Goal: Task Accomplishment & Management: Manage account settings

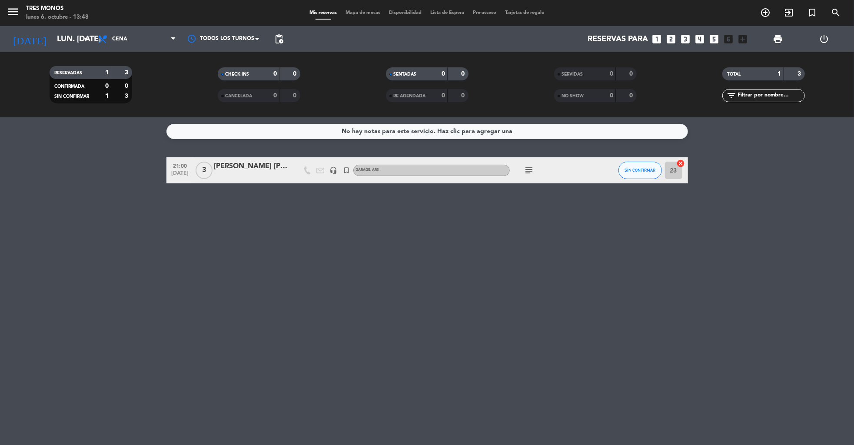
click at [825, 39] on icon "power_settings_new" at bounding box center [825, 39] width 10 height 10
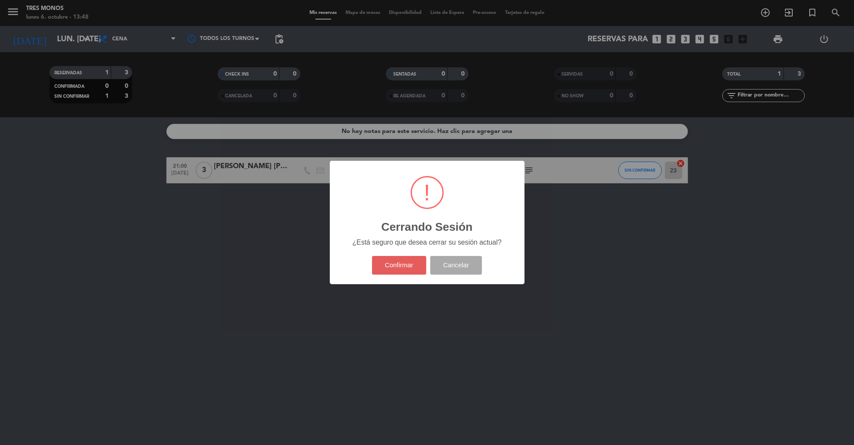
click at [395, 267] on button "Confirmar" at bounding box center [399, 265] width 54 height 19
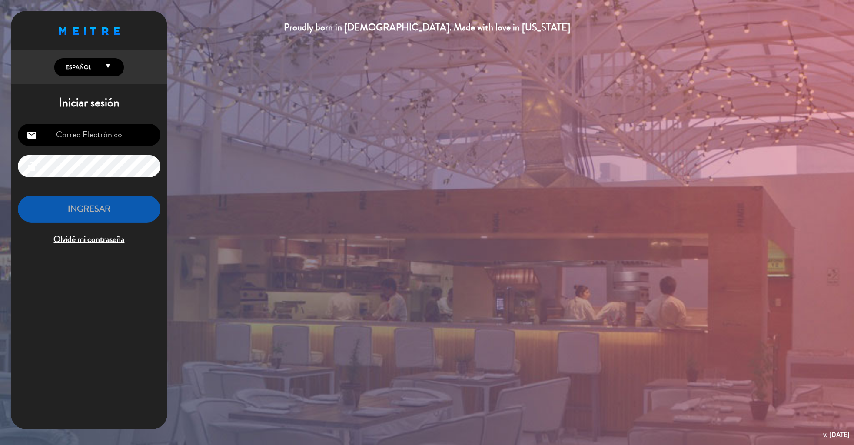
click at [71, 133] on input "email" at bounding box center [89, 135] width 143 height 22
type input "[EMAIL_ADDRESS][DOMAIN_NAME]"
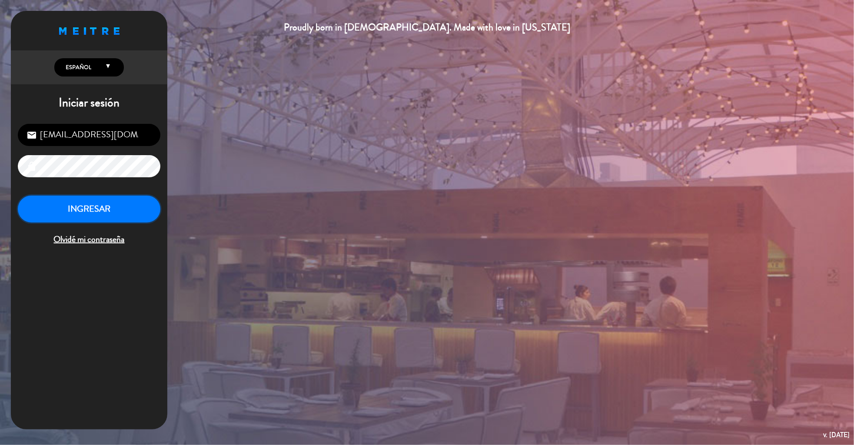
click at [133, 213] on button "INGRESAR" at bounding box center [89, 209] width 143 height 27
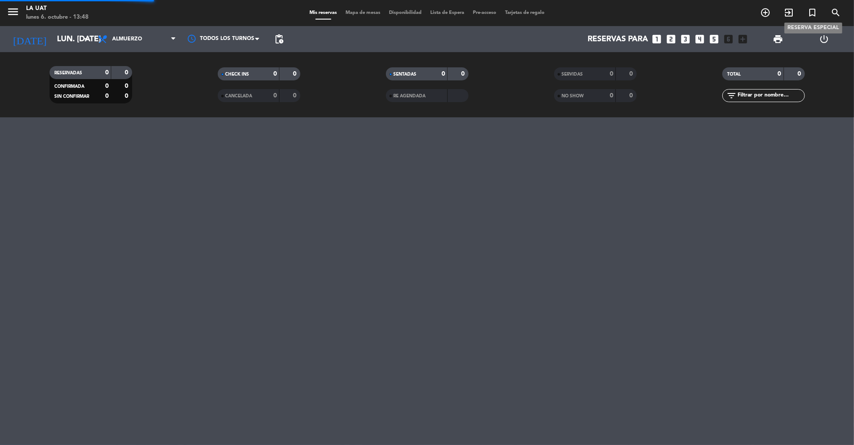
click at [815, 12] on icon "turned_in_not" at bounding box center [812, 12] width 10 height 10
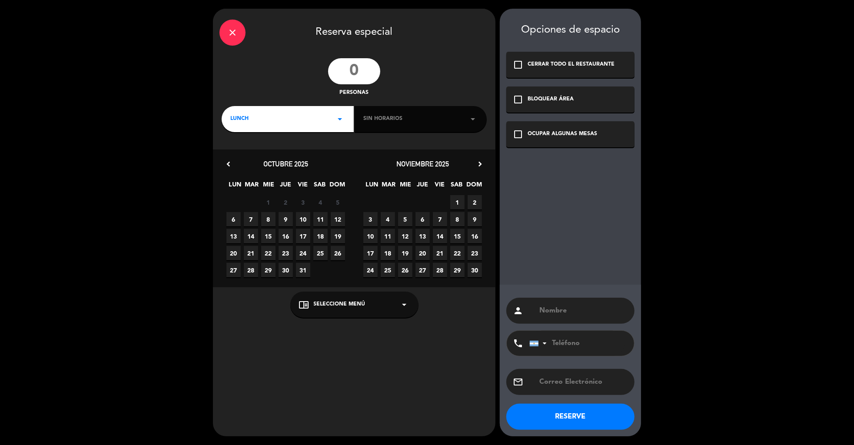
click at [290, 217] on span "9" at bounding box center [286, 219] width 14 height 14
